Goal: Task Accomplishment & Management: Use online tool/utility

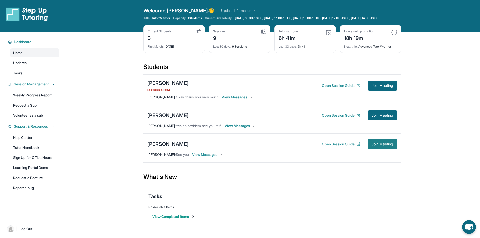
click at [381, 146] on span "Join Meeting" at bounding box center [382, 144] width 22 height 3
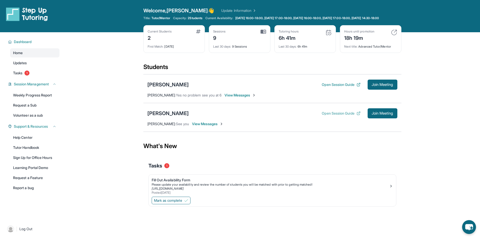
click at [335, 116] on button "Open Session Guide" at bounding box center [341, 113] width 39 height 5
click at [165, 116] on div "[PERSON_NAME]" at bounding box center [167, 113] width 41 height 7
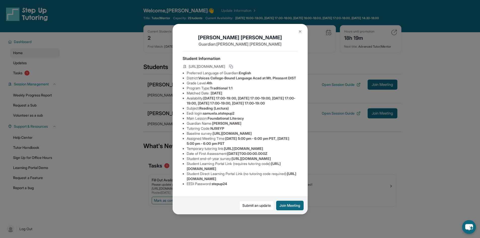
scroll to position [59, 0]
click at [373, 195] on div "[PERSON_NAME] Guardian: [PERSON_NAME] Student Information [URL][DOMAIN_NAME] Pr…" at bounding box center [240, 119] width 480 height 238
